Goal: Information Seeking & Learning: Learn about a topic

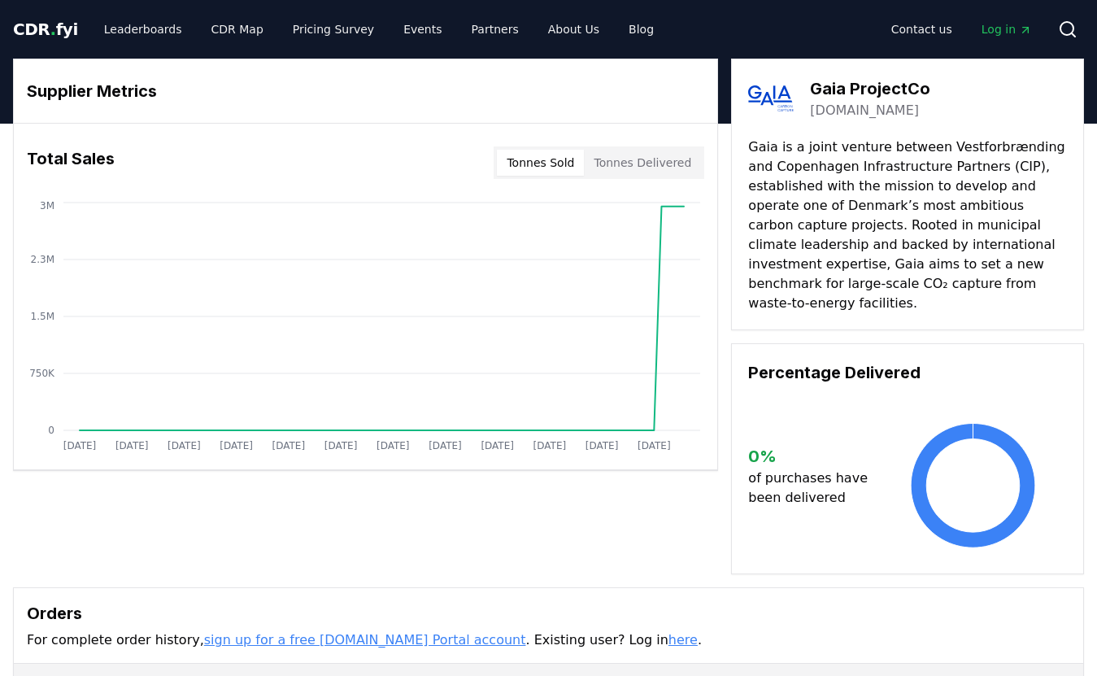
drag, startPoint x: 746, startPoint y: 148, endPoint x: 790, endPoint y: 163, distance: 46.5
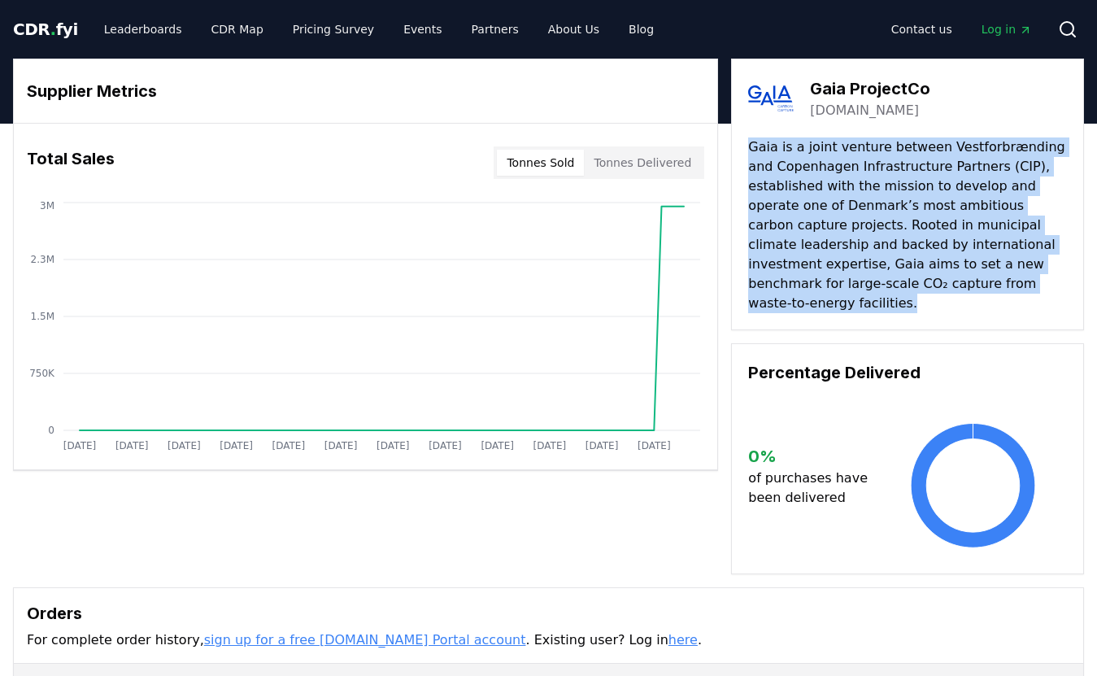
drag, startPoint x: 751, startPoint y: 147, endPoint x: 936, endPoint y: 285, distance: 230.1
click at [936, 285] on p "Gaia is a joint venture between Vestforbrænding and Copenhagen Infrastructure P…" at bounding box center [907, 225] width 319 height 176
copy p "Gaia is a joint venture between Vestforbrænding and Copenhagen Infrastructure P…"
click at [151, 32] on link "Leaderboards" at bounding box center [143, 29] width 104 height 29
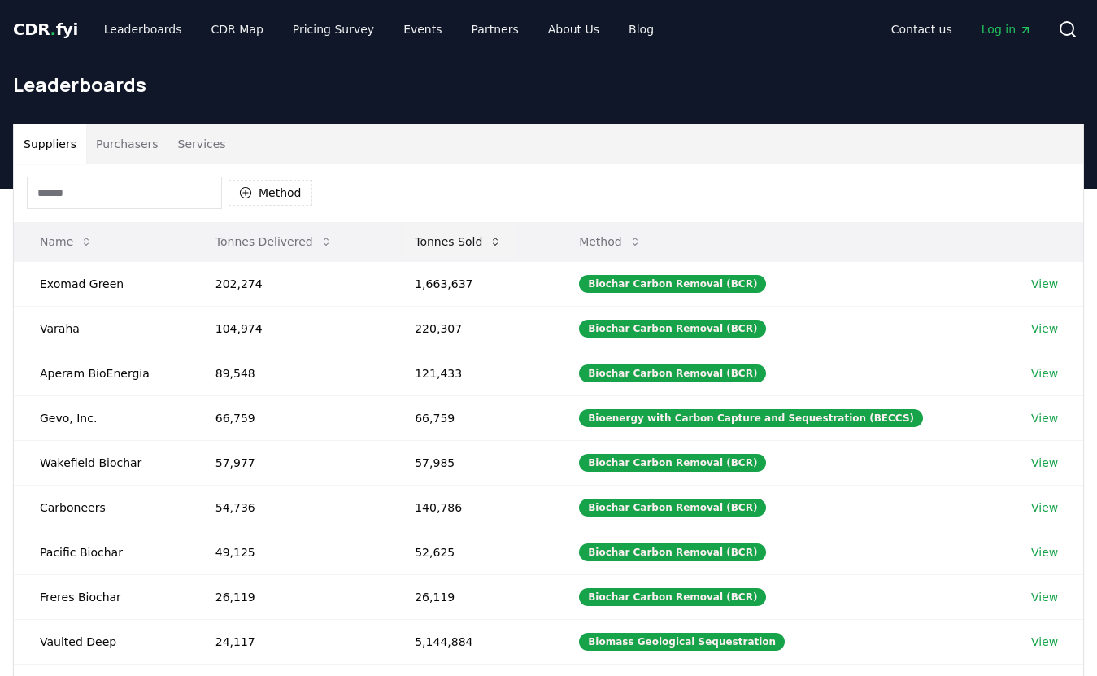
click at [460, 249] on button "Tonnes Sold" at bounding box center [458, 241] width 113 height 33
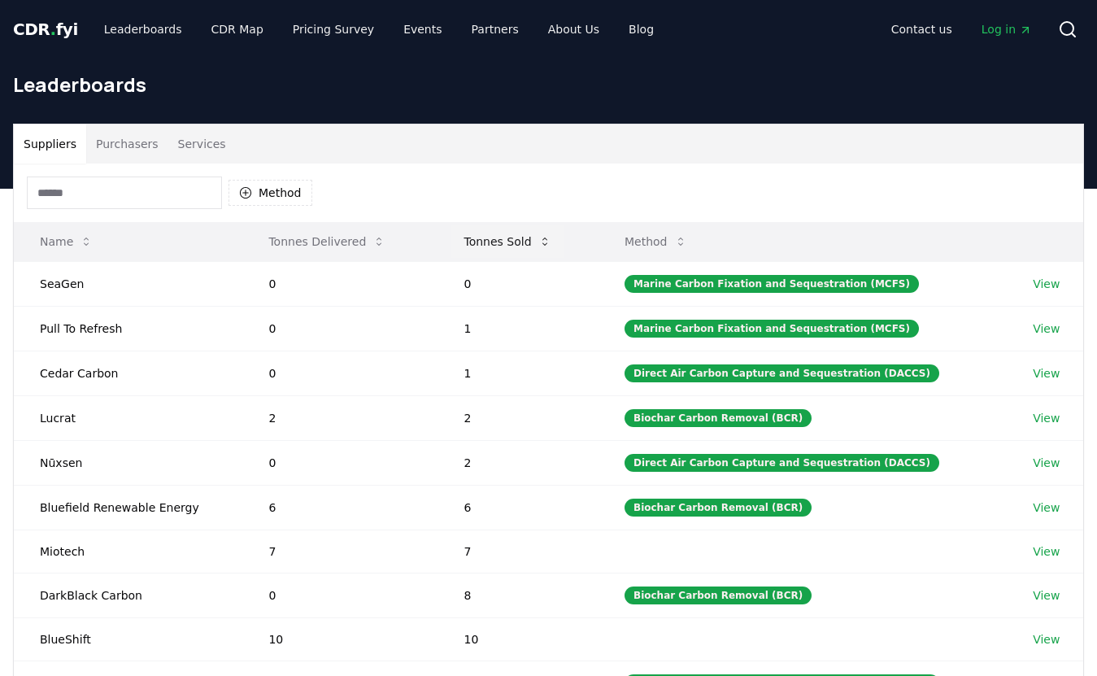
click at [463, 248] on button "Tonnes Sold" at bounding box center [506, 241] width 113 height 33
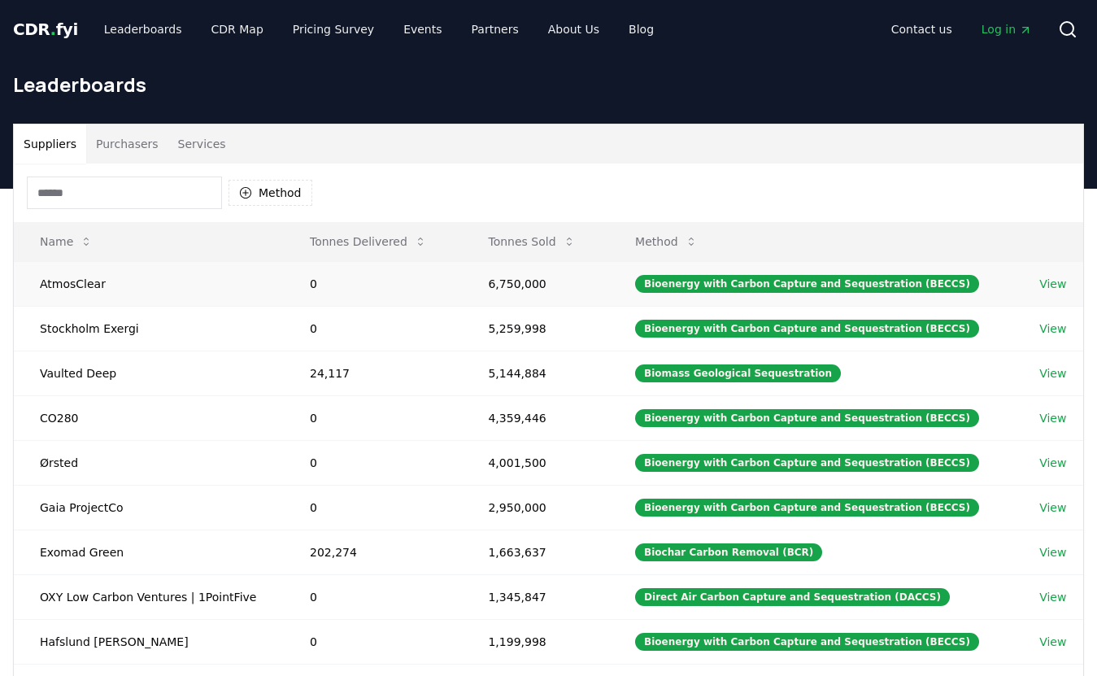
click at [1059, 286] on link "View" at bounding box center [1052, 284] width 27 height 16
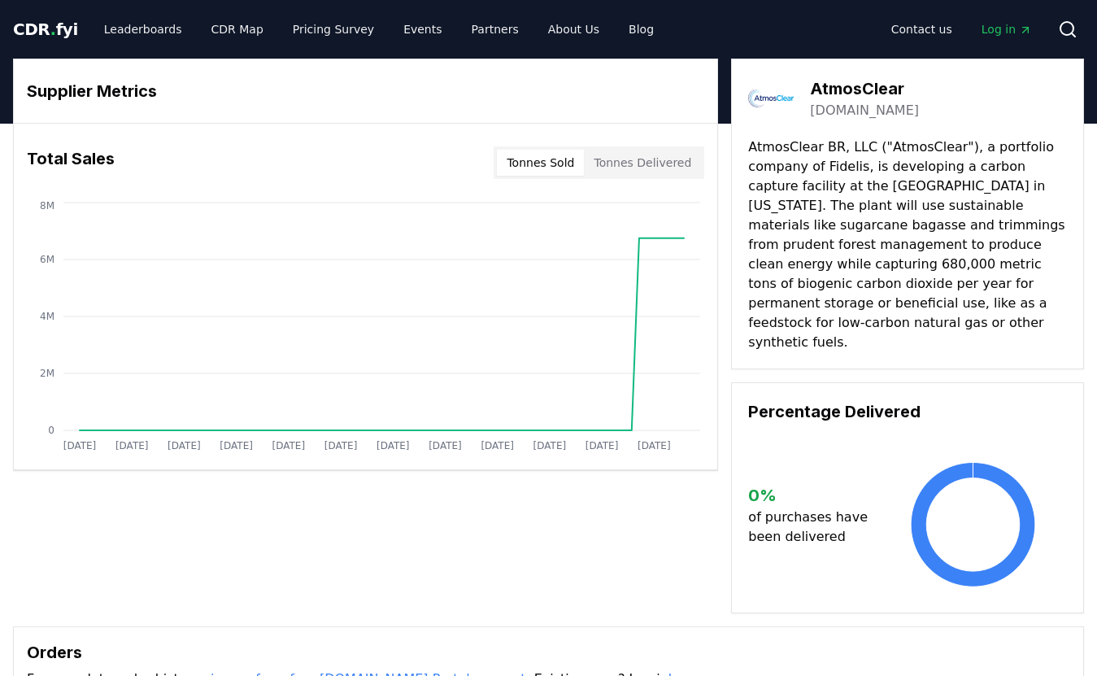
drag, startPoint x: 749, startPoint y: 146, endPoint x: 882, endPoint y: 315, distance: 214.8
click at [882, 315] on p "AtmosClear BR, LLC ("AtmosClear"), a portfolio company of Fidelis, is developin…" at bounding box center [907, 244] width 319 height 215
copy p "AtmosClear BR, LLC ("AtmosClear"), a portfolio company of Fidelis, is developin…"
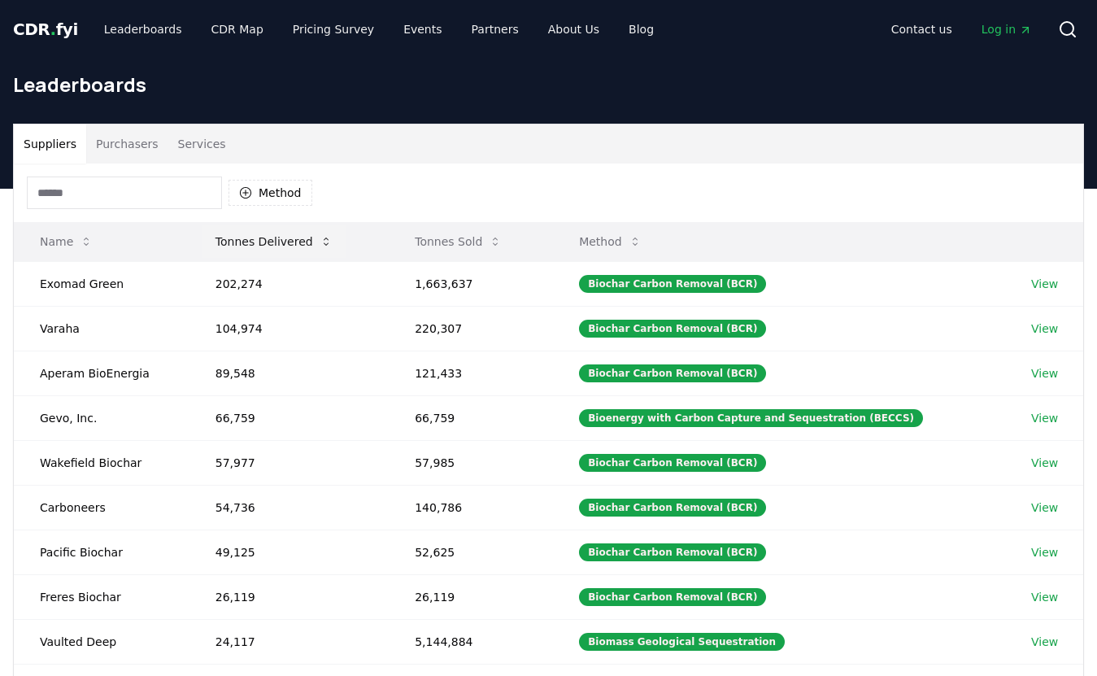
click at [280, 237] on button "Tonnes Delivered" at bounding box center [273, 241] width 143 height 33
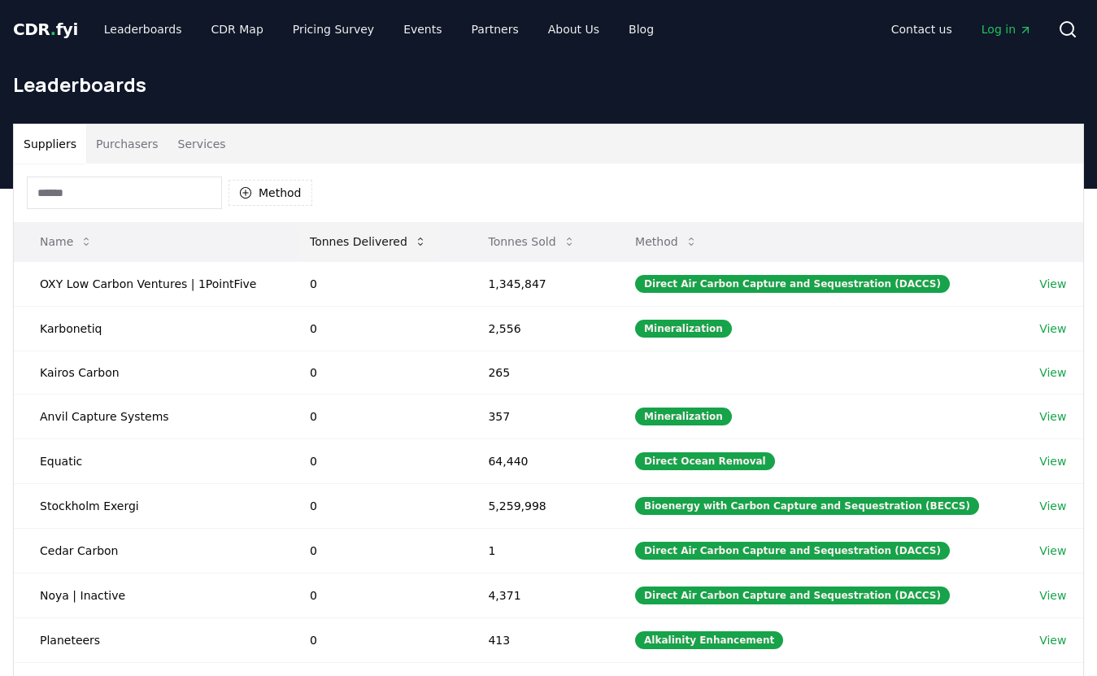
click at [347, 249] on button "Tonnes Delivered" at bounding box center [368, 241] width 143 height 33
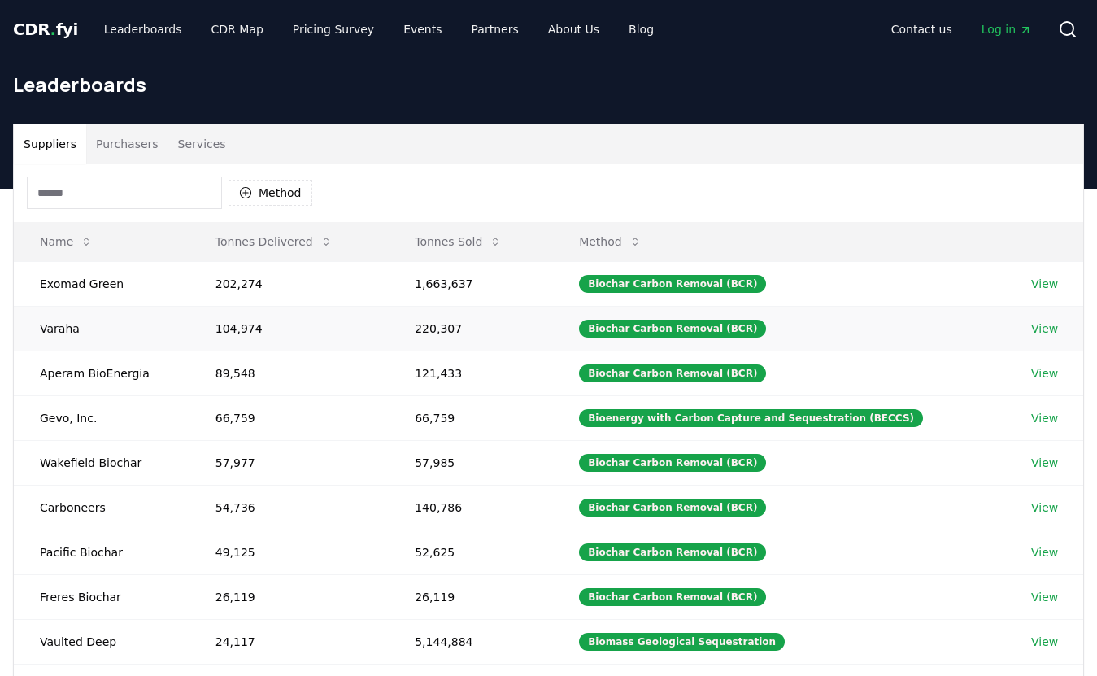
click at [1045, 328] on link "View" at bounding box center [1044, 328] width 27 height 16
click at [1037, 378] on link "View" at bounding box center [1044, 373] width 27 height 16
click at [1043, 418] on link "View" at bounding box center [1044, 418] width 27 height 16
click at [1042, 461] on link "View" at bounding box center [1044, 462] width 27 height 16
click at [447, 246] on button "Tonnes Sold" at bounding box center [458, 241] width 113 height 33
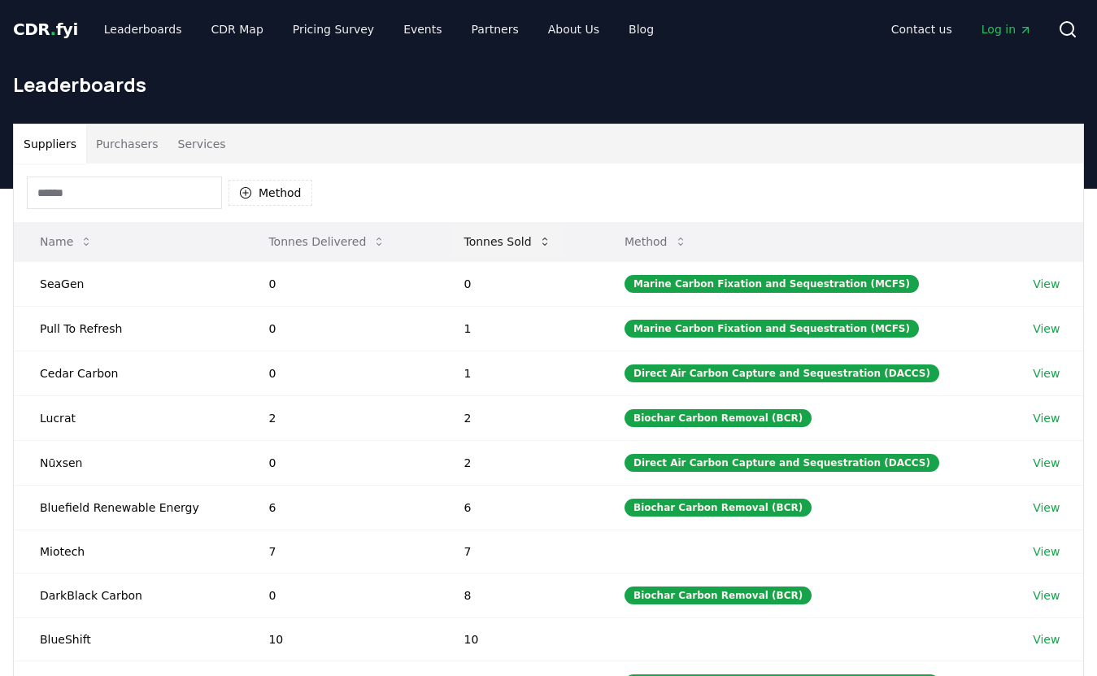
click at [486, 242] on button "Tonnes Sold" at bounding box center [506, 241] width 113 height 33
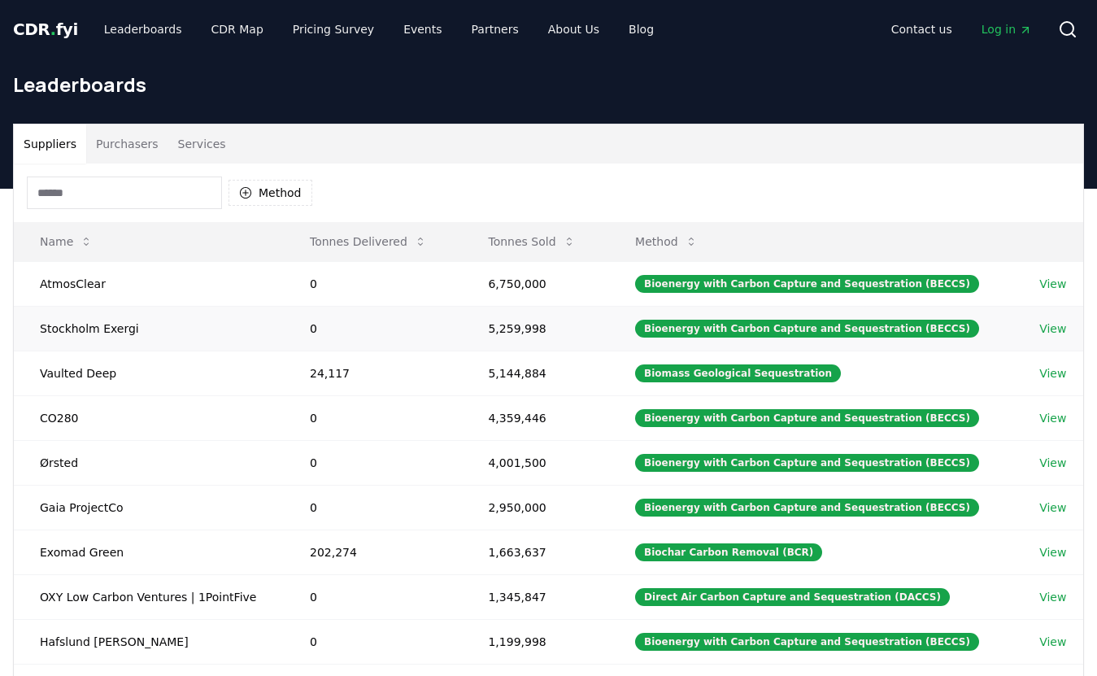
click at [1047, 326] on link "View" at bounding box center [1052, 328] width 27 height 16
click at [1047, 376] on link "View" at bounding box center [1052, 373] width 27 height 16
click at [1047, 417] on link "View" at bounding box center [1052, 418] width 27 height 16
click at [1059, 458] on link "View" at bounding box center [1052, 462] width 27 height 16
click at [1052, 553] on link "View" at bounding box center [1052, 552] width 27 height 16
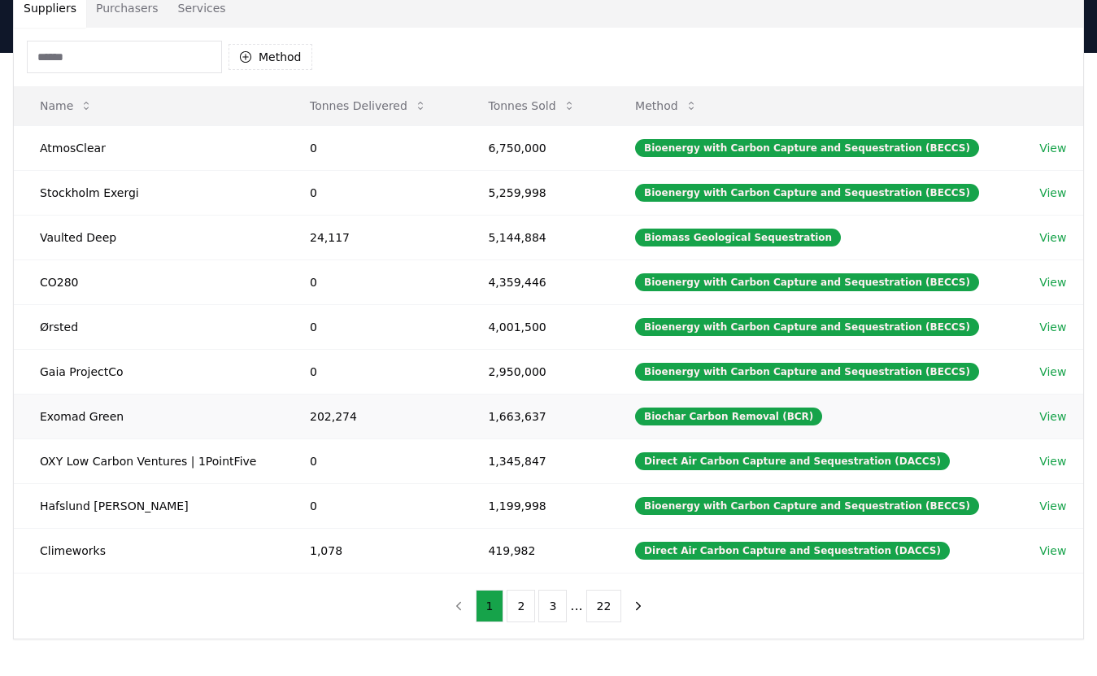
scroll to position [163, 0]
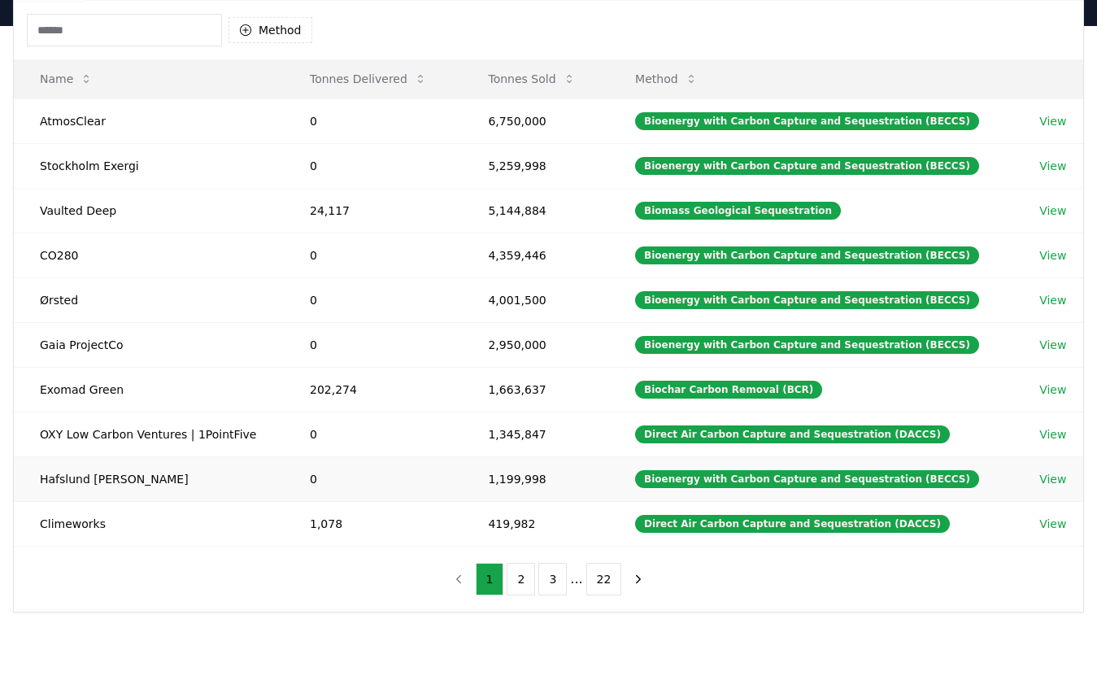
click at [1053, 480] on link "View" at bounding box center [1052, 479] width 27 height 16
click at [1048, 523] on link "View" at bounding box center [1052, 523] width 27 height 16
click at [516, 576] on button "2" at bounding box center [520, 579] width 28 height 33
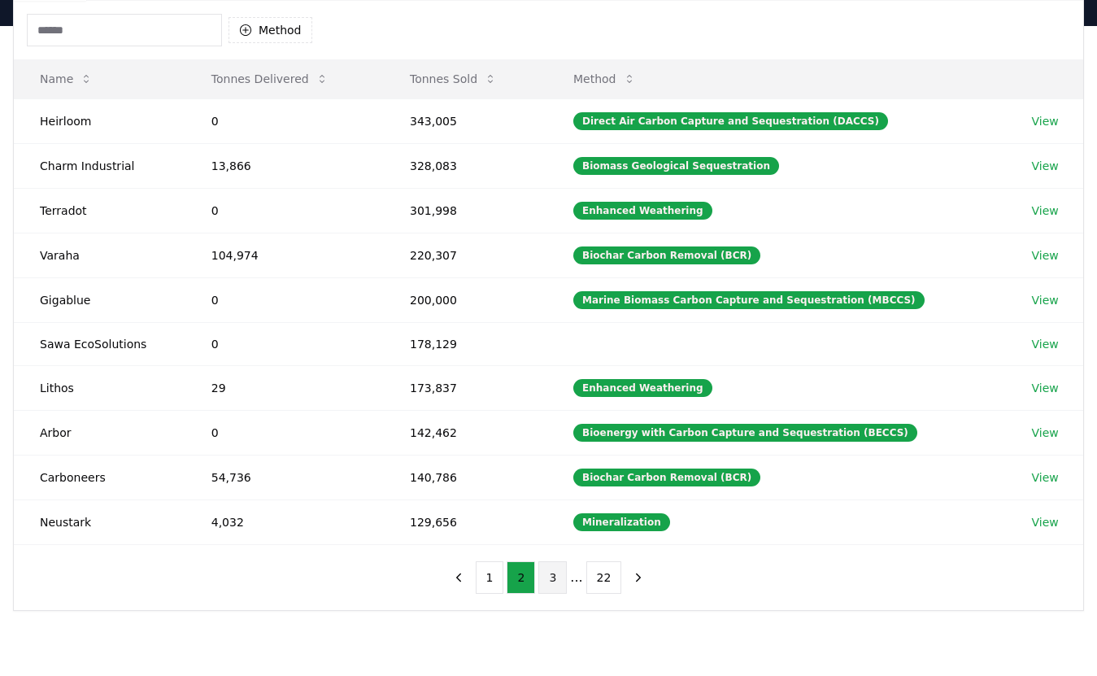
click at [551, 574] on button "3" at bounding box center [552, 577] width 28 height 33
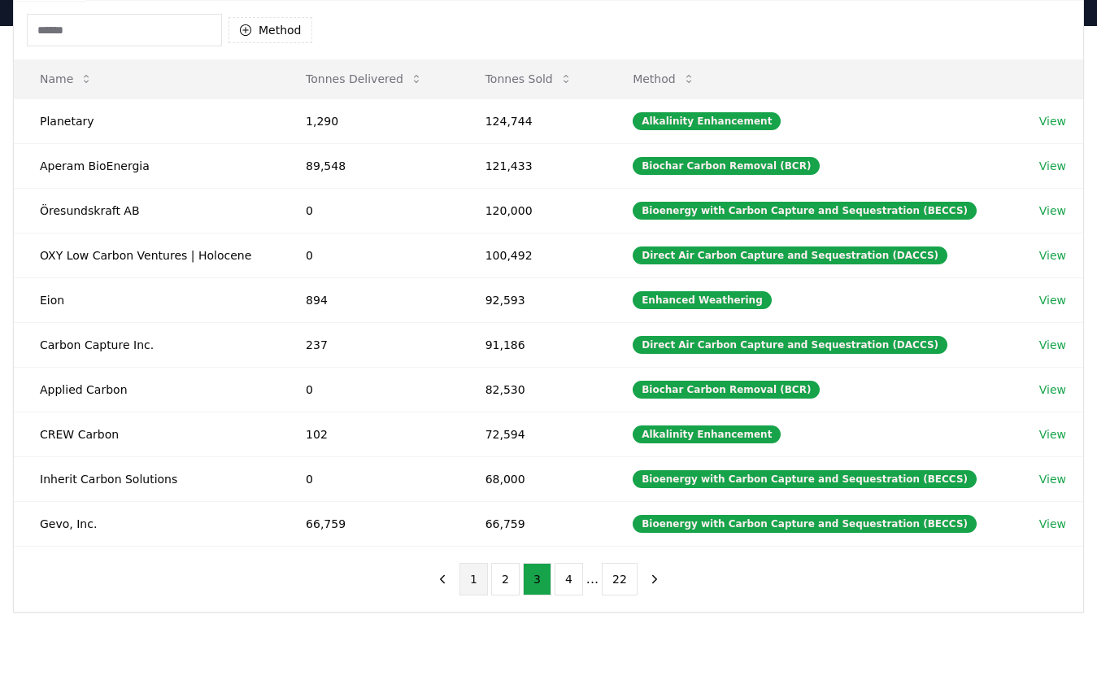
click at [478, 572] on button "1" at bounding box center [473, 579] width 28 height 33
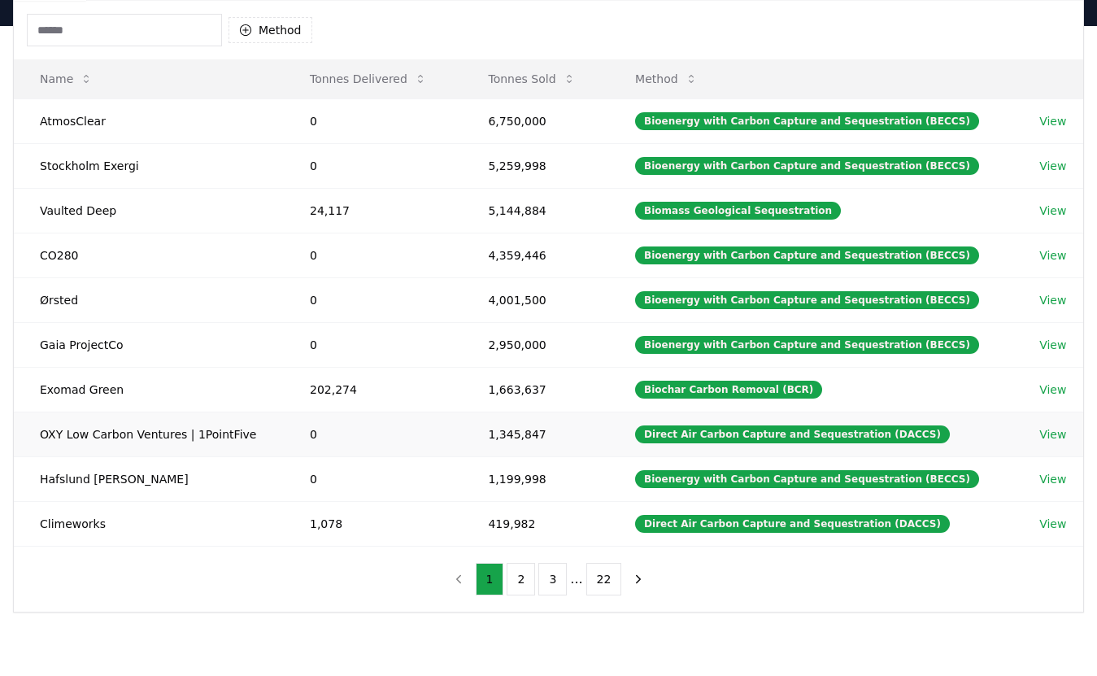
click at [1049, 434] on link "View" at bounding box center [1052, 434] width 27 height 16
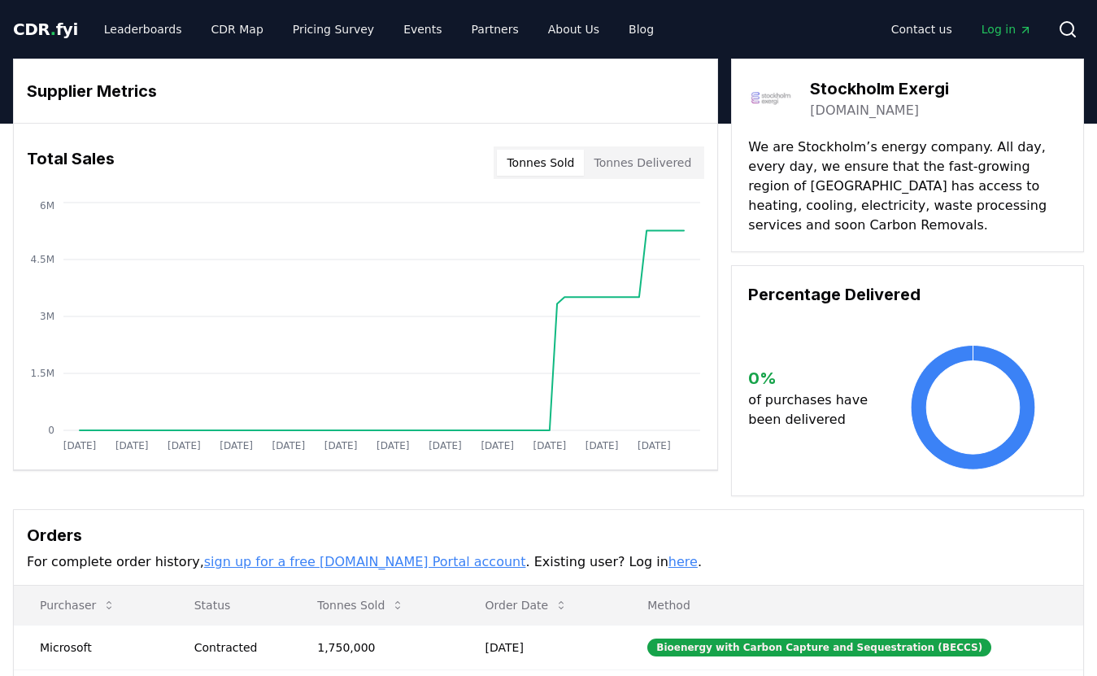
drag, startPoint x: 749, startPoint y: 146, endPoint x: 794, endPoint y: 196, distance: 66.8
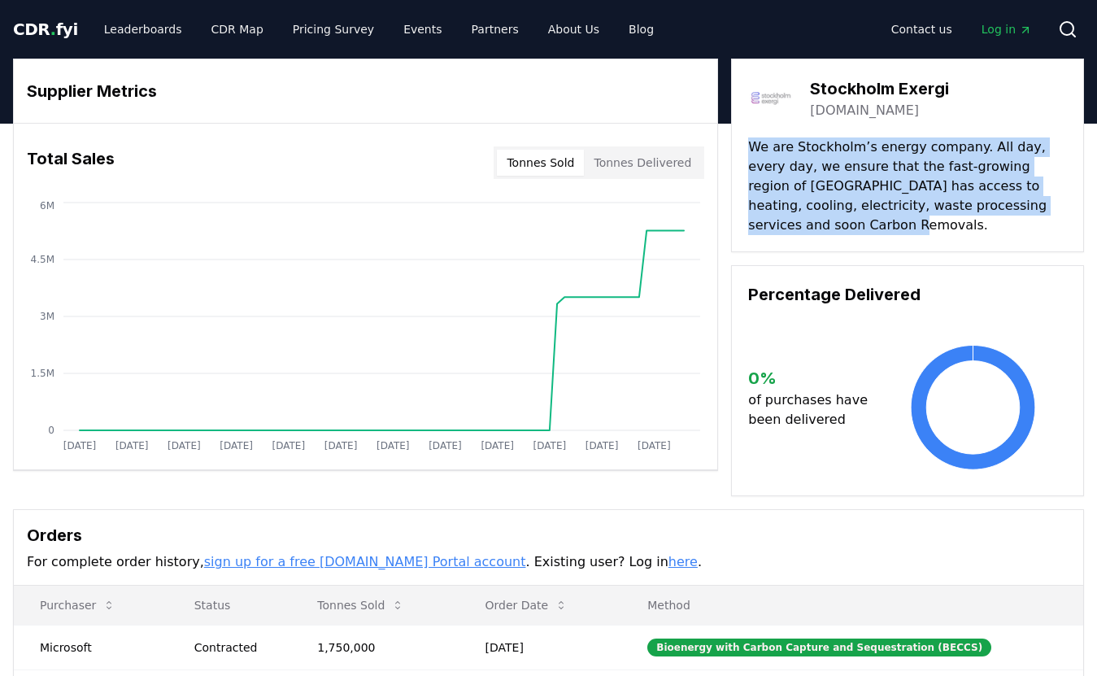
drag, startPoint x: 808, startPoint y: 229, endPoint x: 749, endPoint y: 147, distance: 101.3
click at [749, 147] on p "We are Stockholm’s energy company. All day, every day, we ensure that the fast-…" at bounding box center [907, 186] width 319 height 98
copy p "We are Stockholm’s energy company. All day, every day, we ensure that the fast-…"
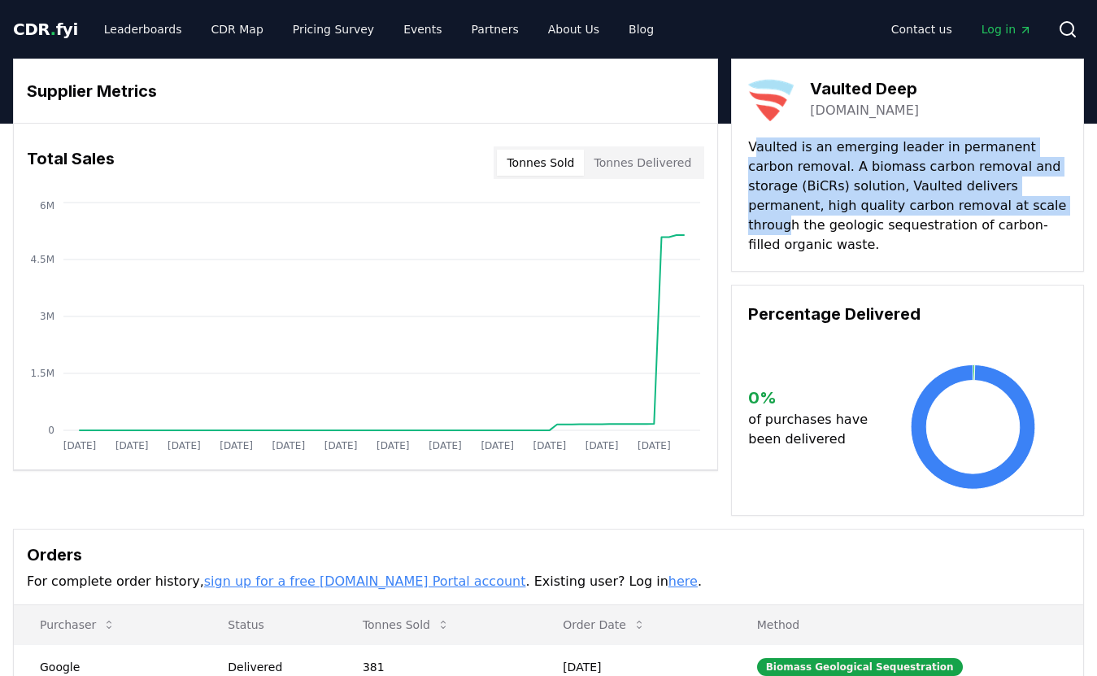
drag, startPoint x: 752, startPoint y: 148, endPoint x: 976, endPoint y: 210, distance: 232.7
click at [976, 210] on p "Vaulted is an emerging leader in permanent carbon removal. A biomass carbon rem…" at bounding box center [907, 195] width 319 height 117
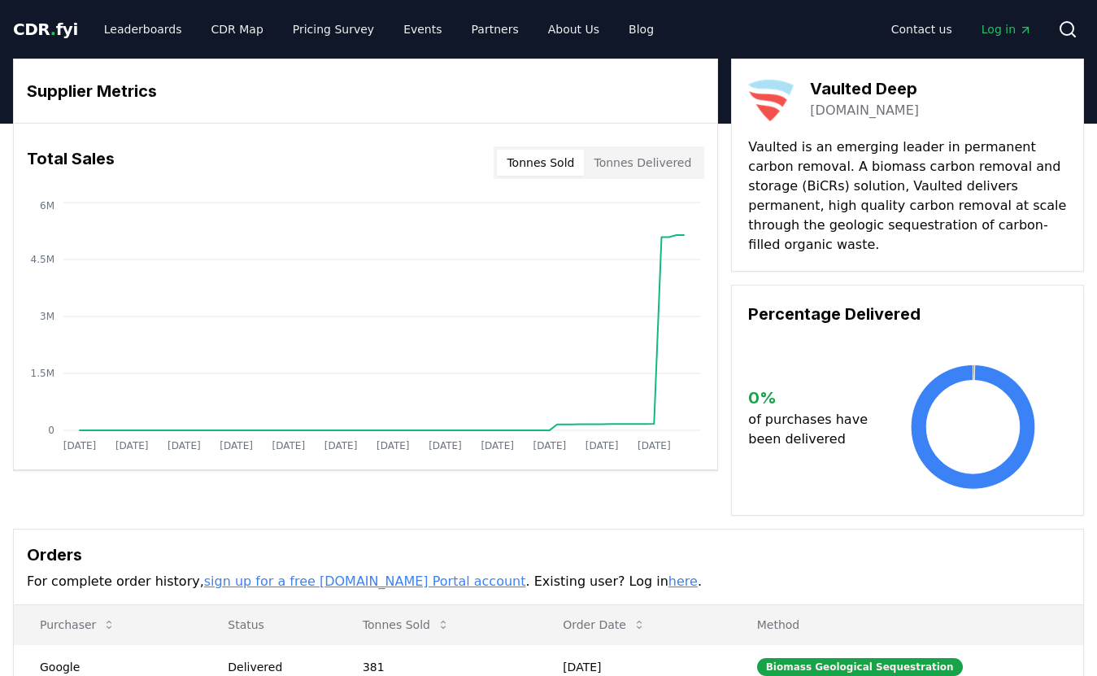
drag, startPoint x: 976, startPoint y: 210, endPoint x: 1014, endPoint y: 228, distance: 42.2
click at [1014, 228] on p "Vaulted is an emerging leader in permanent carbon removal. A biomass carbon rem…" at bounding box center [907, 195] width 319 height 117
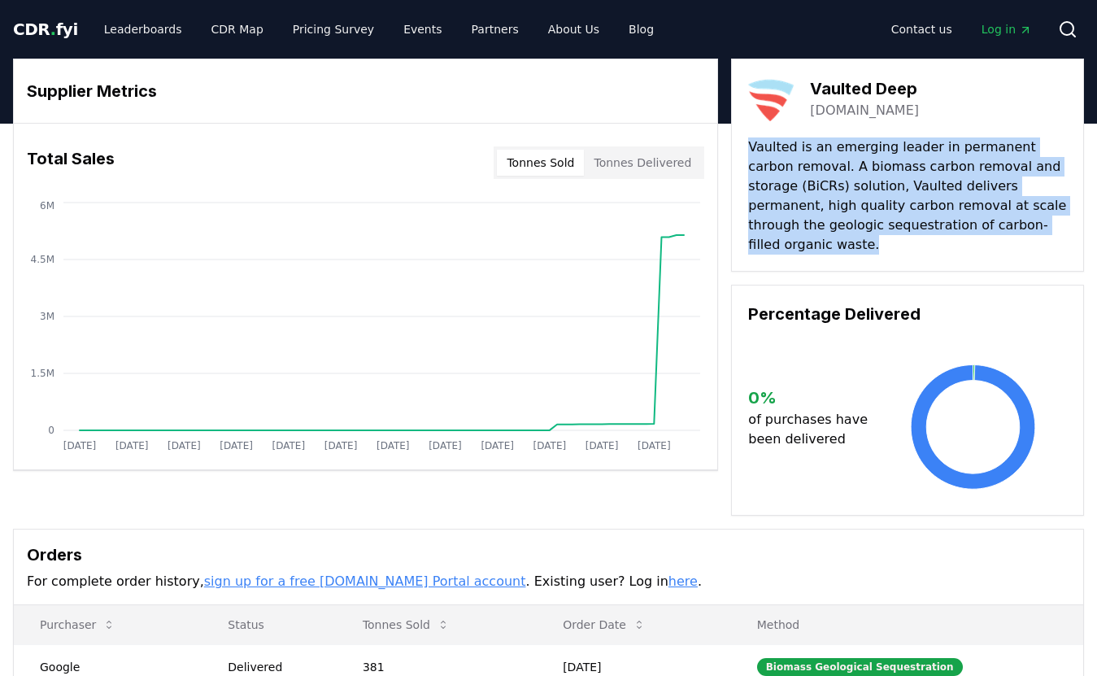
drag, startPoint x: 1023, startPoint y: 228, endPoint x: 747, endPoint y: 144, distance: 288.2
click at [747, 144] on div "Vaulted Deep vaulteddeep.com Vaulted is an emerging leader in permanent carbon …" at bounding box center [907, 165] width 353 height 213
copy p "Vaulted is an emerging leader in permanent carbon removal. A biomass carbon rem…"
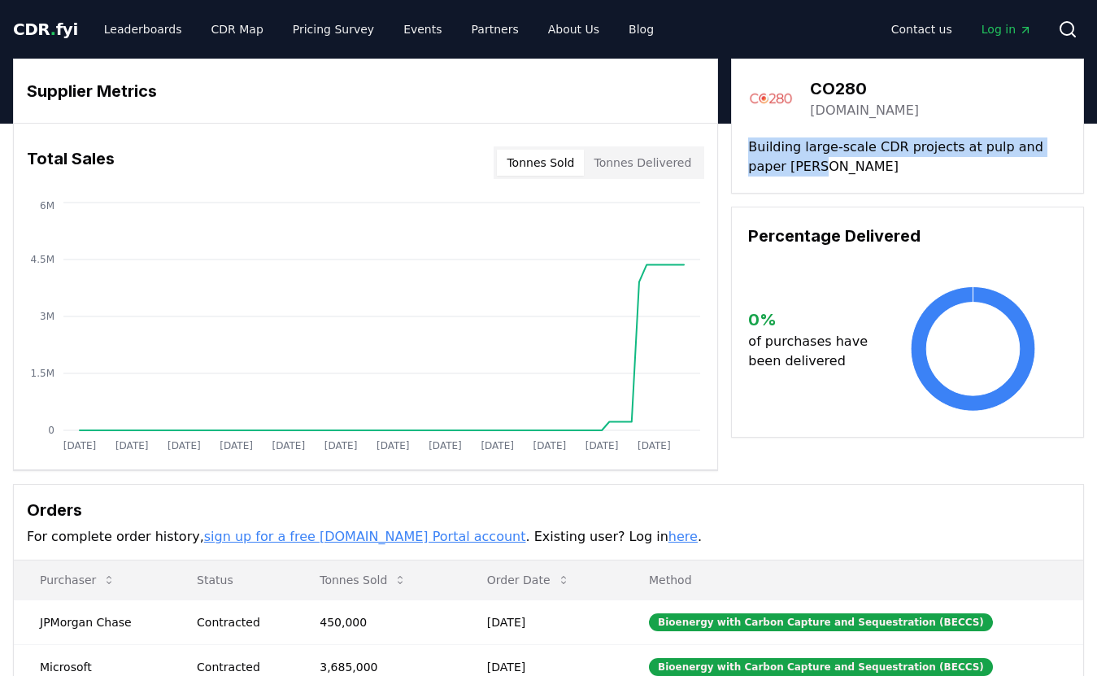
drag, startPoint x: 778, startPoint y: 164, endPoint x: 744, endPoint y: 146, distance: 38.9
click at [744, 146] on div "CO280 [DOMAIN_NAME] Building large-scale CDR projects at pulp and paper [PERSON…" at bounding box center [907, 126] width 353 height 135
copy p "Building large-scale CDR projects at pulp and paper [PERSON_NAME]"
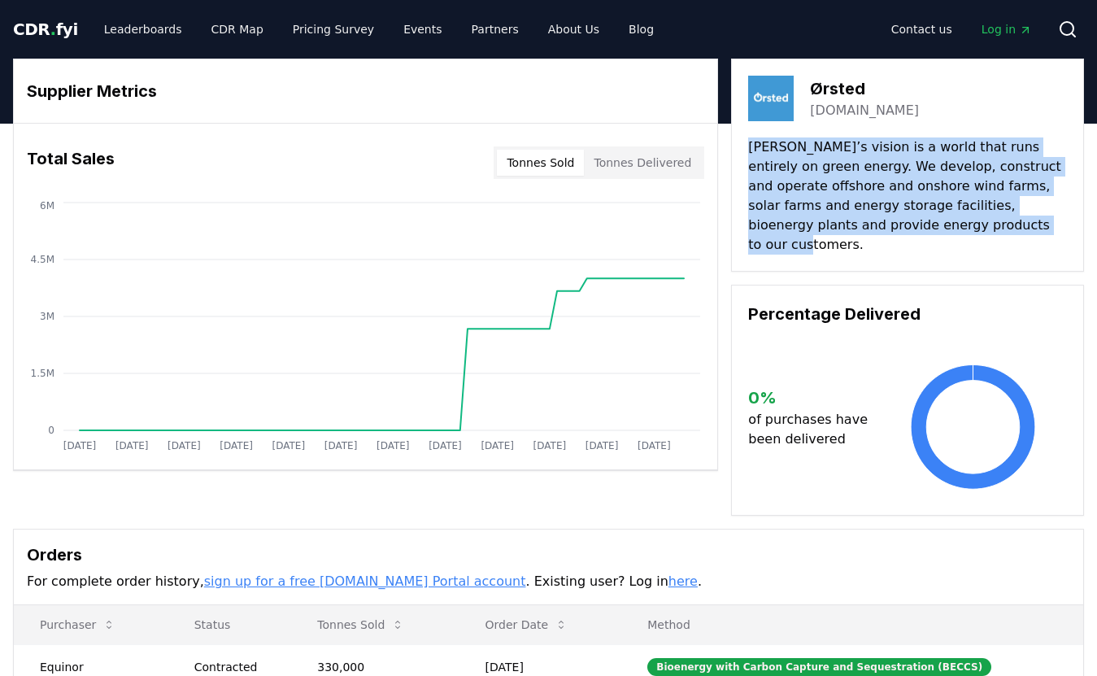
drag, startPoint x: 750, startPoint y: 144, endPoint x: 973, endPoint y: 221, distance: 235.7
click at [973, 221] on p "Ørsted’s vision is a world that runs entirely on green energy. We develop, cons…" at bounding box center [907, 195] width 319 height 117
copy p "Ørsted’s vision is a world that runs entirely on green energy. We develop, cons…"
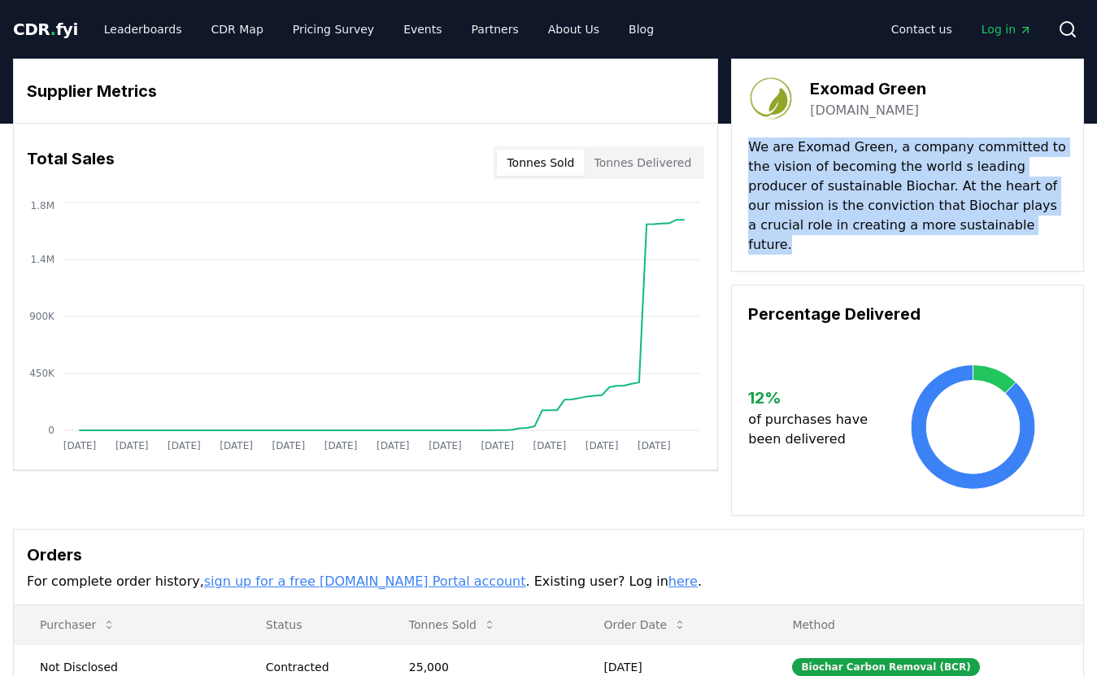
drag, startPoint x: 753, startPoint y: 146, endPoint x: 936, endPoint y: 222, distance: 199.0
click at [936, 222] on p "We are Exomad Green, a company committed to the vision of becoming the world s …" at bounding box center [907, 195] width 319 height 117
copy p "We are Exomad Green, a company committed to the vision of becoming the world s …"
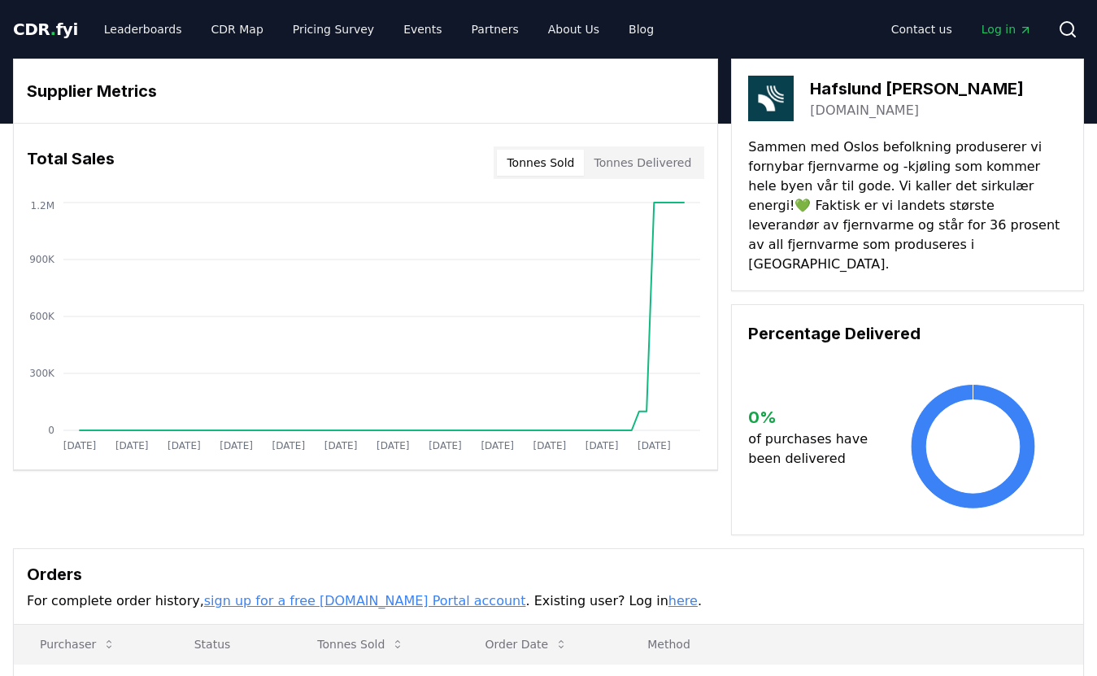
drag, startPoint x: 753, startPoint y: 151, endPoint x: 790, endPoint y: 189, distance: 53.5
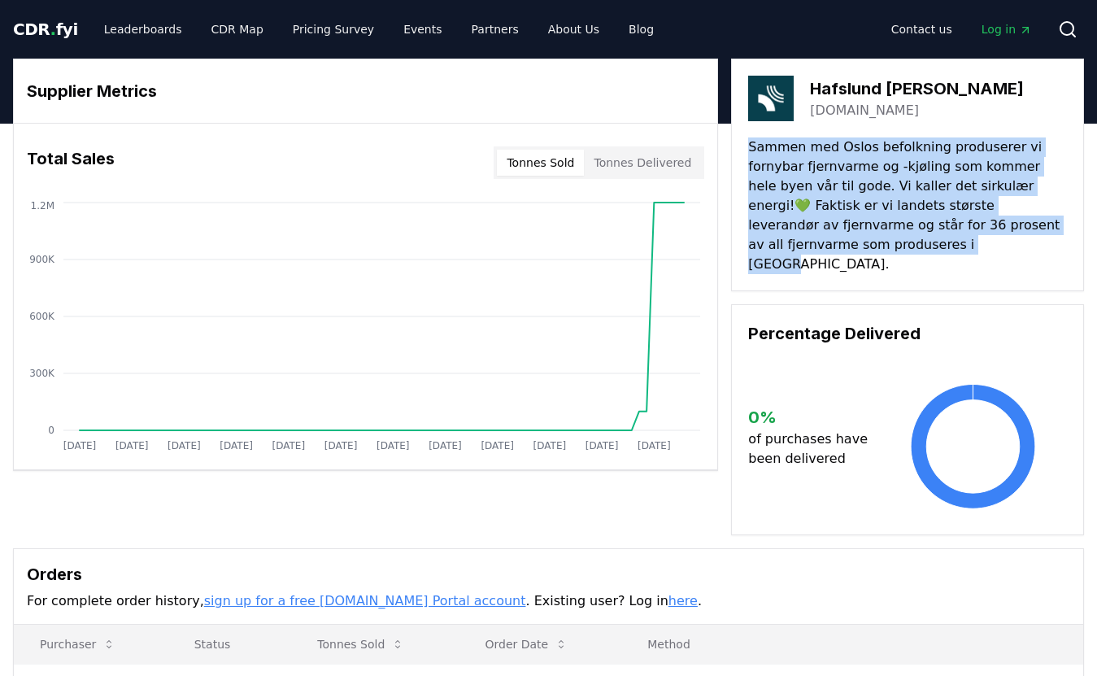
drag, startPoint x: 880, startPoint y: 255, endPoint x: 749, endPoint y: 143, distance: 172.4
click at [749, 143] on div "Hafslund [PERSON_NAME][DOMAIN_NAME] Sammen med Oslos befolkning produserer vi f…" at bounding box center [907, 175] width 353 height 232
copy p "Sammen med Oslos befolkning produserer vi fornybar fjernvarme og -kjøling som k…"
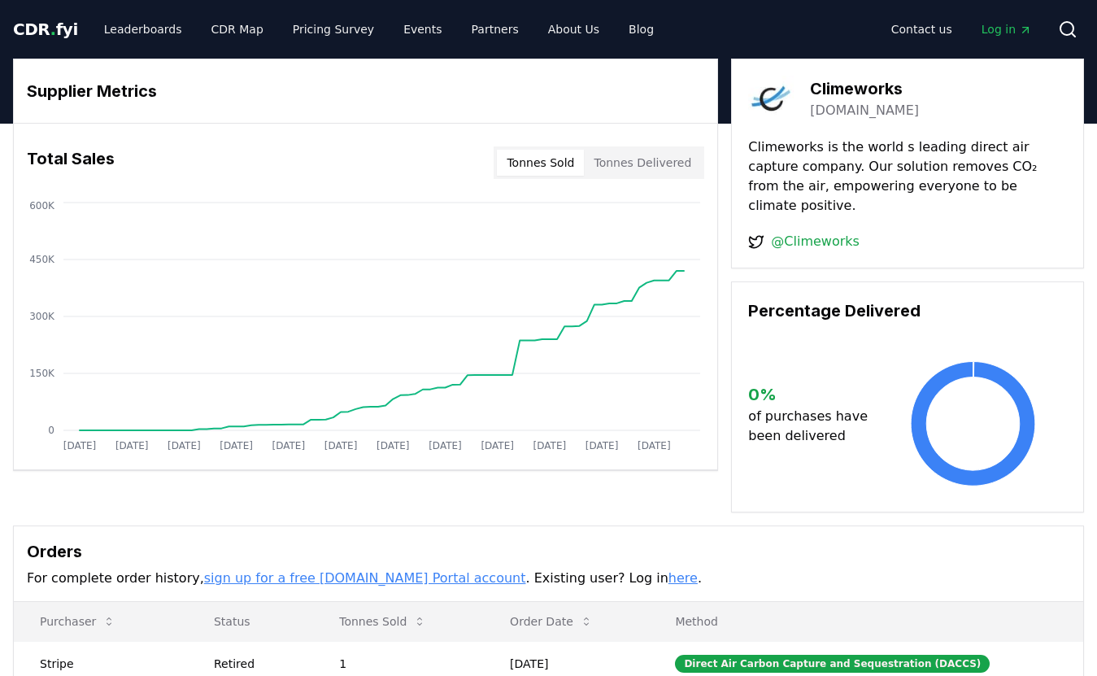
drag, startPoint x: 1019, startPoint y: 191, endPoint x: 732, endPoint y: 146, distance: 290.5
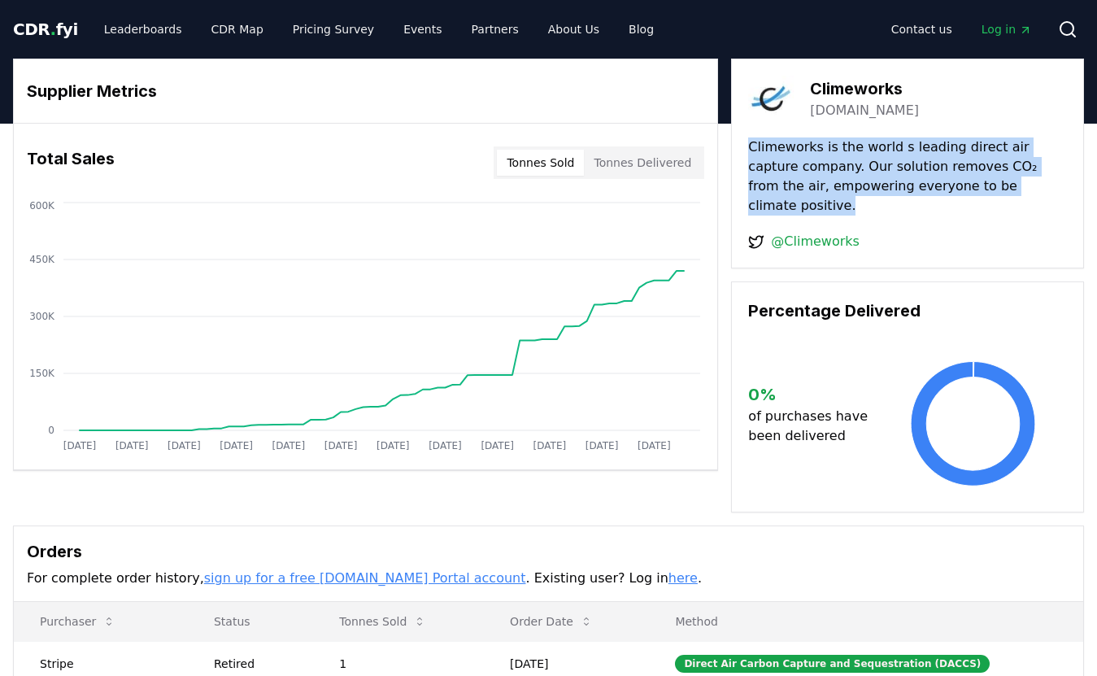
drag, startPoint x: 746, startPoint y: 147, endPoint x: 1034, endPoint y: 189, distance: 290.7
click at [1034, 189] on div "Climeworks climeworks.com Climeworks is the world s leading direct air capture …" at bounding box center [907, 164] width 353 height 210
copy p "Climeworks is the world s leading direct air capture company. Our solution remo…"
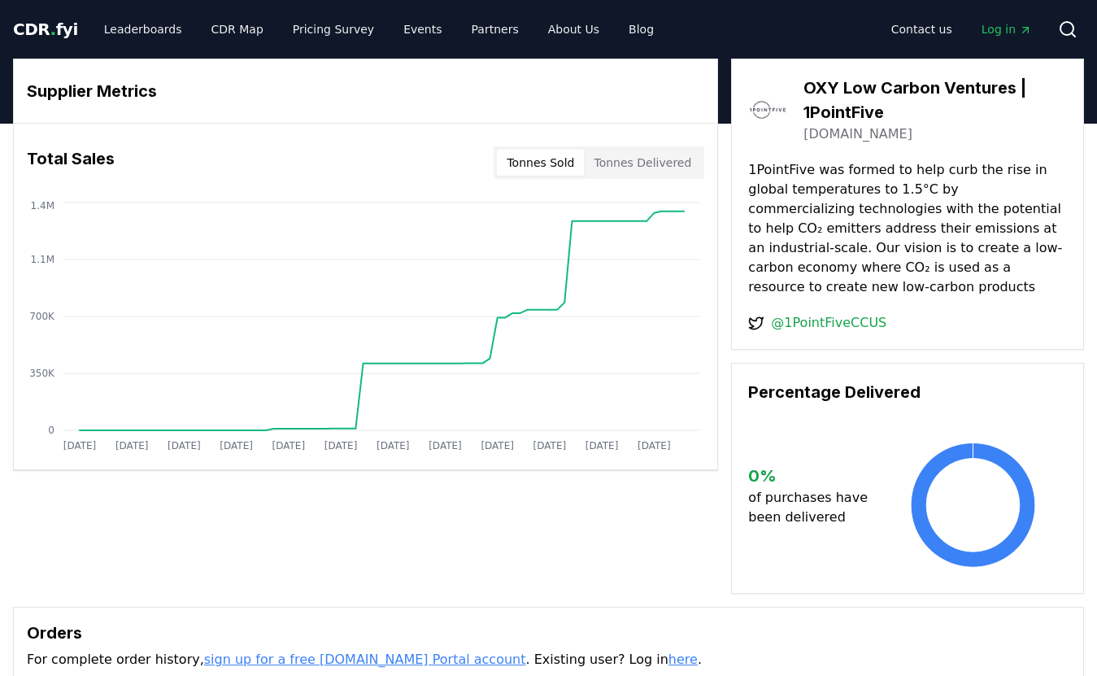
drag, startPoint x: 749, startPoint y: 168, endPoint x: 838, endPoint y: 278, distance: 141.0
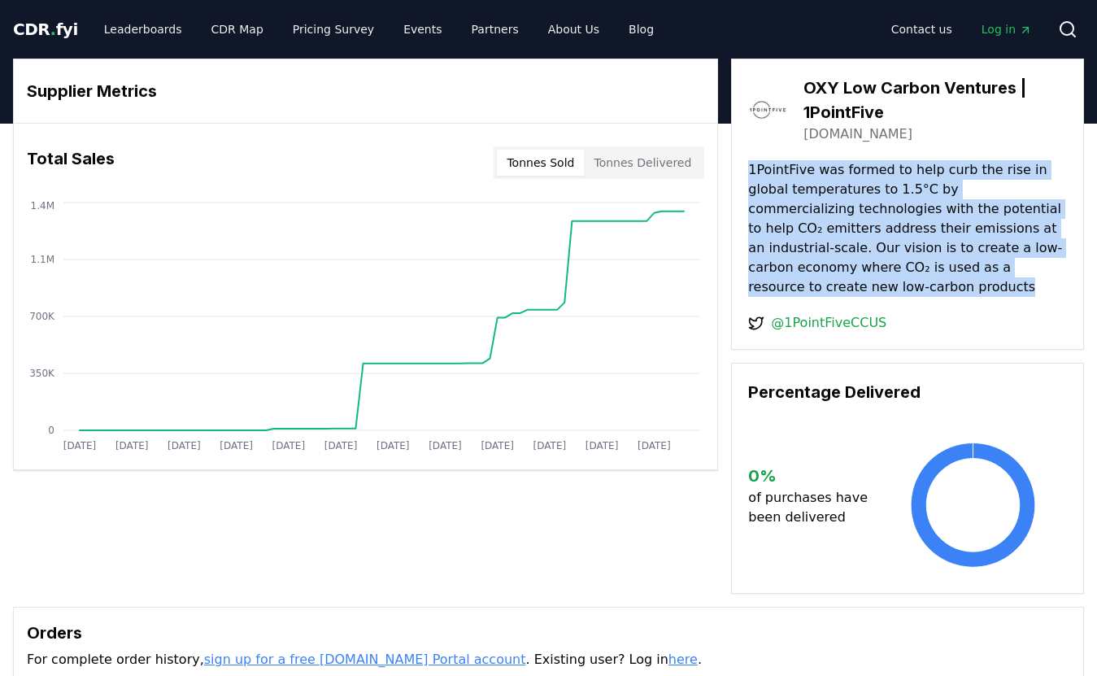
drag, startPoint x: 810, startPoint y: 289, endPoint x: 742, endPoint y: 169, distance: 138.3
click at [742, 169] on div "OXY Low Carbon Ventures | 1PointFive 1pointfive.com 1PointFive was formed to he…" at bounding box center [907, 204] width 353 height 291
copy p "1PointFive was formed to help curb the rise in global temperatures to 1.5°C by …"
